Goal: Information Seeking & Learning: Learn about a topic

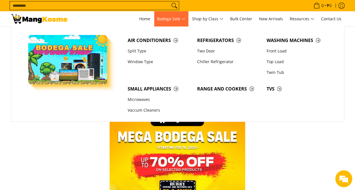
click at [171, 16] on span "Bodega Sale" at bounding box center [171, 19] width 28 height 7
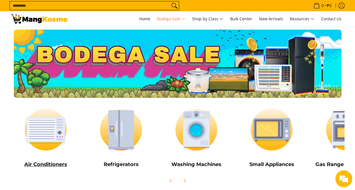
click at [41, 146] on img at bounding box center [46, 130] width 70 height 52
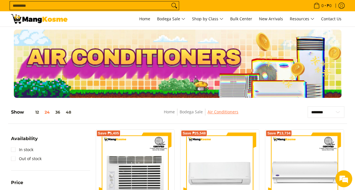
click at [225, 111] on link "Air Conditioners" at bounding box center [223, 111] width 31 height 5
drag, startPoint x: 0, startPoint y: 0, endPoint x: 193, endPoint y: 112, distance: 223.5
click at [193, 112] on link "Bodega Sale" at bounding box center [191, 111] width 23 height 5
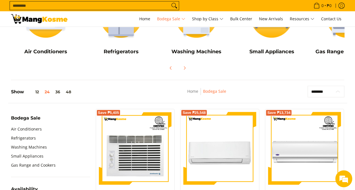
click at [314, 91] on select "**********" at bounding box center [326, 92] width 37 height 12
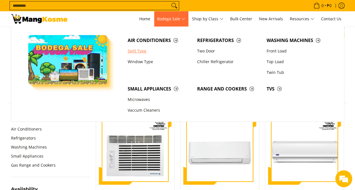
click at [138, 51] on link "Split Type" at bounding box center [159, 51] width 69 height 11
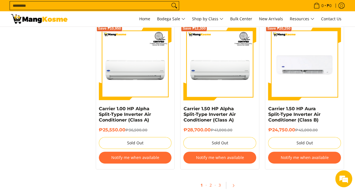
scroll to position [1102, 0]
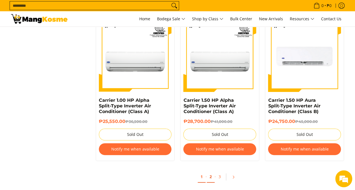
click at [211, 179] on link "2" at bounding box center [211, 177] width 8 height 12
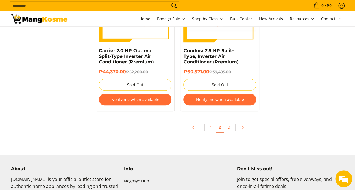
scroll to position [1243, 0]
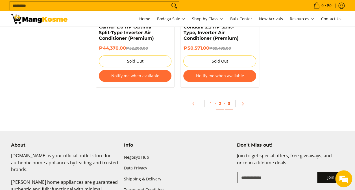
click at [232, 104] on link "3" at bounding box center [229, 104] width 8 height 12
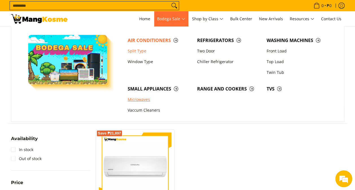
click at [139, 103] on link "Microwaves" at bounding box center [159, 100] width 69 height 11
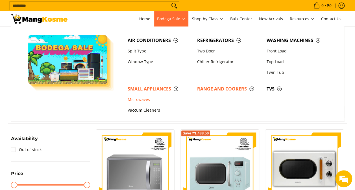
click at [214, 88] on span "Range and Cookers" at bounding box center [229, 89] width 64 height 7
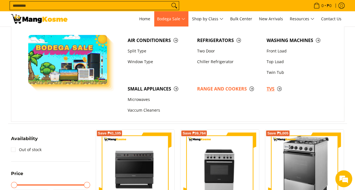
click at [275, 90] on span "TVs" at bounding box center [299, 89] width 64 height 7
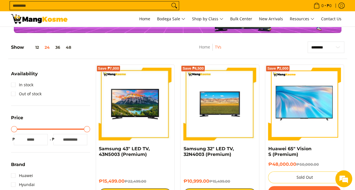
scroll to position [28, 0]
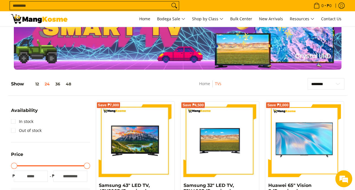
click at [21, 18] on img at bounding box center [39, 19] width 56 height 10
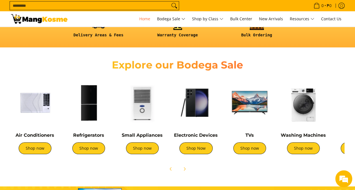
scroll to position [198, 0]
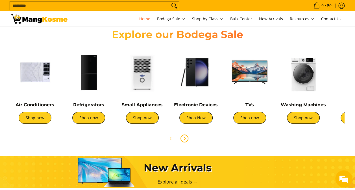
click at [186, 140] on span "Next" at bounding box center [184, 138] width 7 height 7
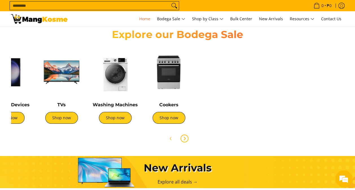
scroll to position [0, 225]
click at [173, 139] on icon "Previous" at bounding box center [171, 138] width 5 height 5
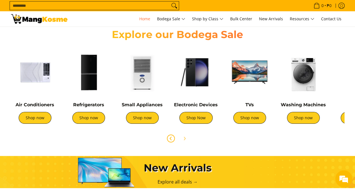
scroll to position [0, 0]
click at [139, 119] on link "Shop now" at bounding box center [142, 118] width 33 height 12
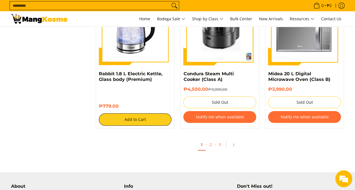
scroll to position [1073, 0]
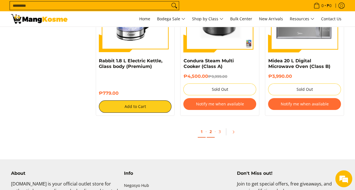
click at [211, 131] on link "2" at bounding box center [211, 132] width 8 height 12
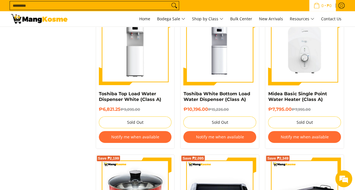
scroll to position [932, 0]
